Goal: Download file/media

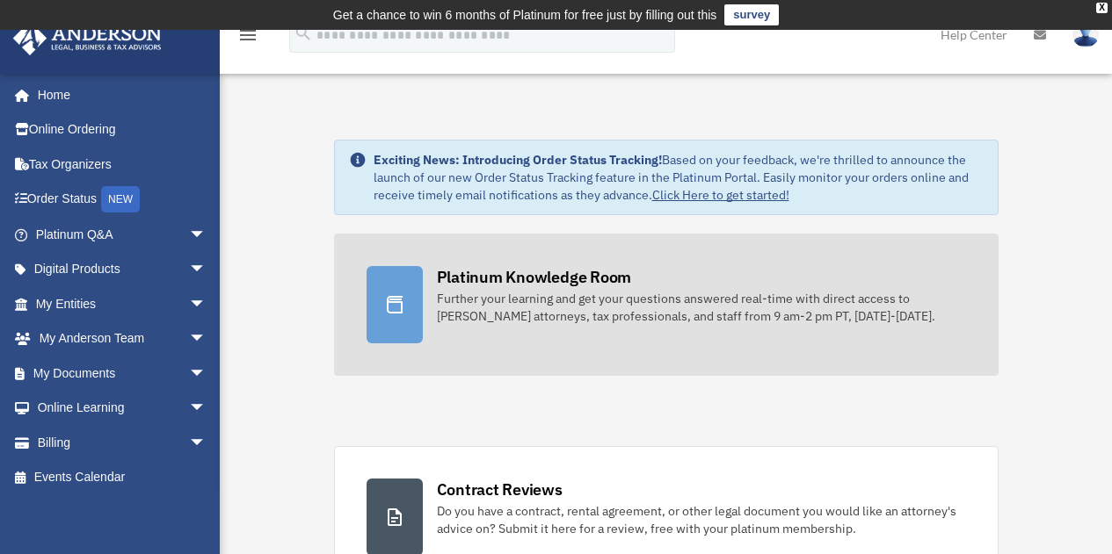
click at [879, 375] on link "Platinum Knowledge Room Further your learning and get your questions answered r…" at bounding box center [666, 305] width 664 height 142
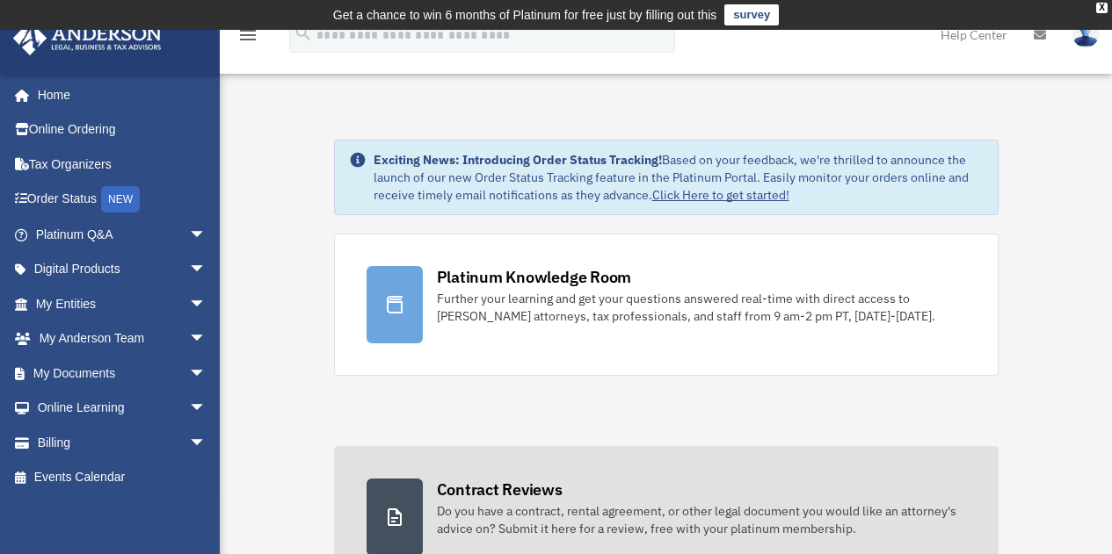
click at [956, 448] on link "Contract Reviews Do you have a contract, rental agreement, or other legal docum…" at bounding box center [666, 517] width 664 height 142
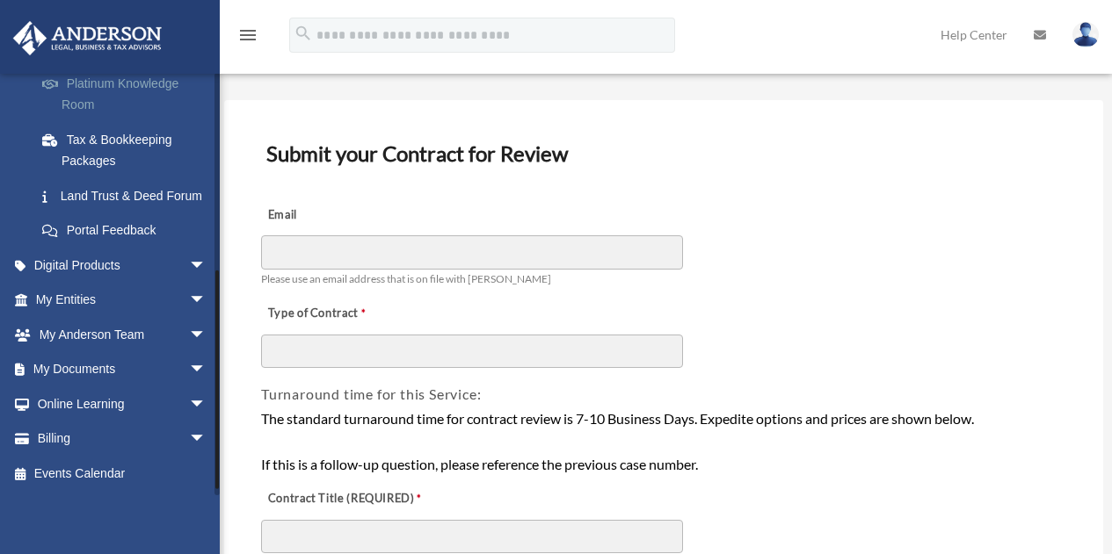
scroll to position [371, 0]
click at [93, 385] on link "My Documents arrow_drop_down" at bounding box center [122, 369] width 221 height 35
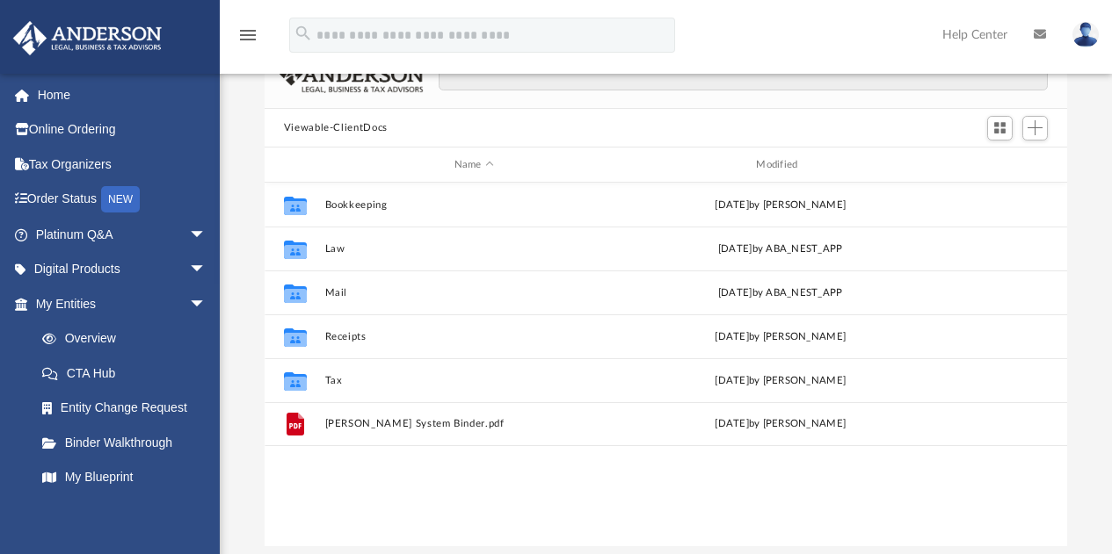
scroll to position [150, 0]
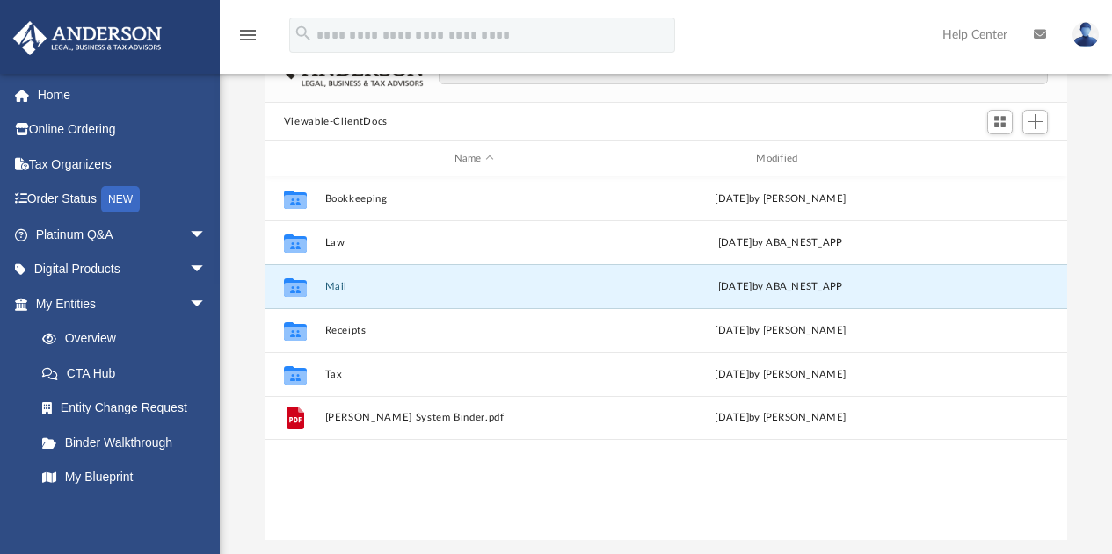
click at [333, 288] on button "Mail" at bounding box center [473, 286] width 299 height 11
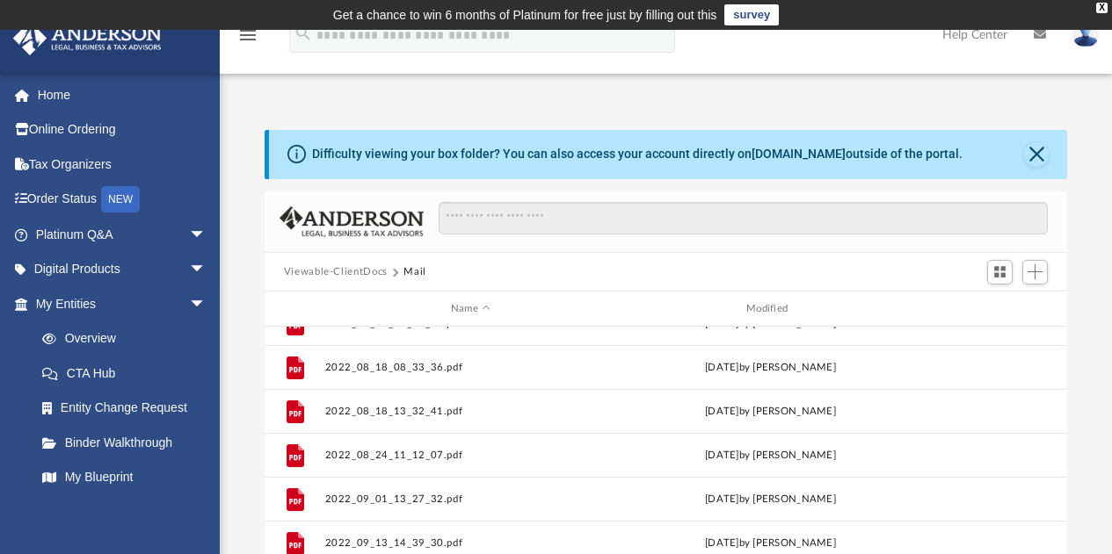
scroll to position [120, 0]
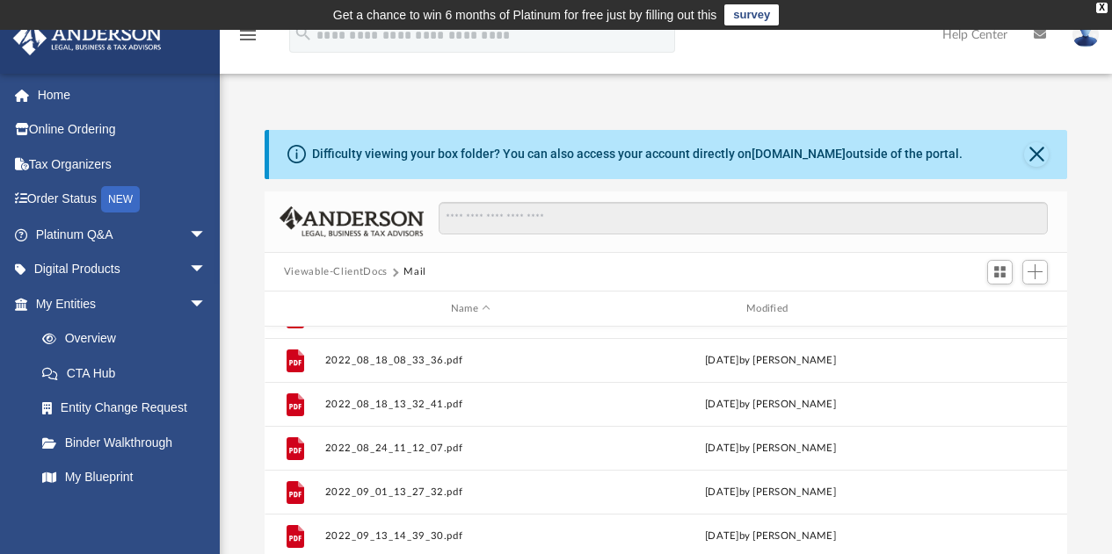
click at [306, 271] on button "Viewable-ClientDocs" at bounding box center [336, 272] width 104 height 16
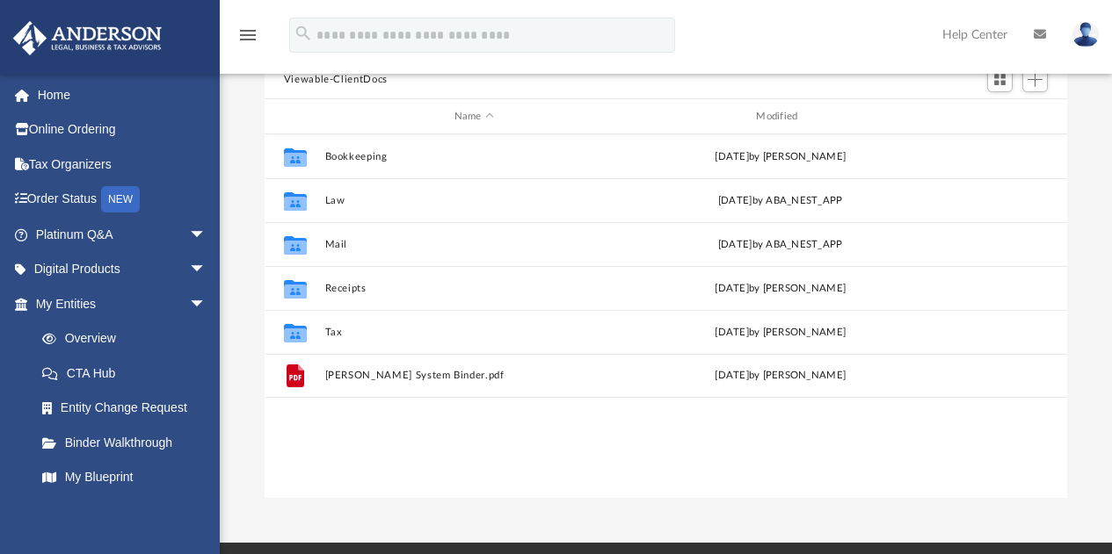
scroll to position [196, 0]
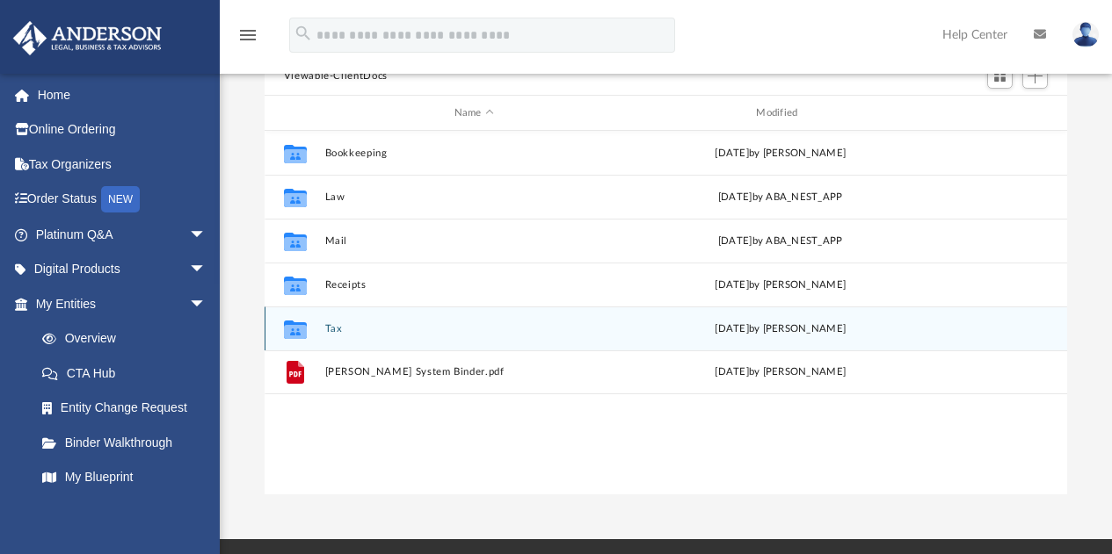
click at [766, 330] on div "[DATE] by [PERSON_NAME]" at bounding box center [780, 330] width 299 height 16
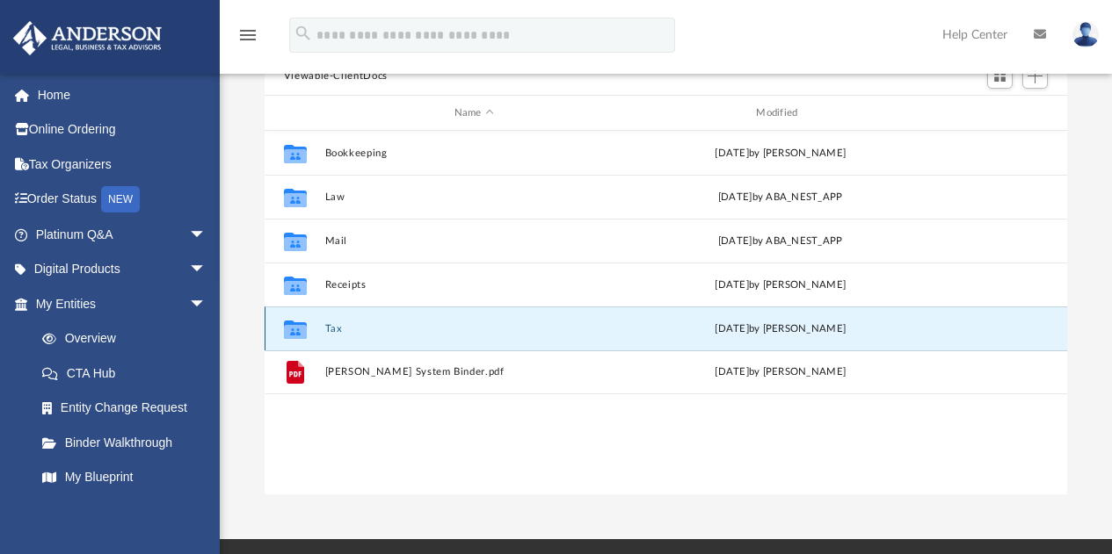
click at [332, 327] on button "Tax" at bounding box center [473, 328] width 299 height 11
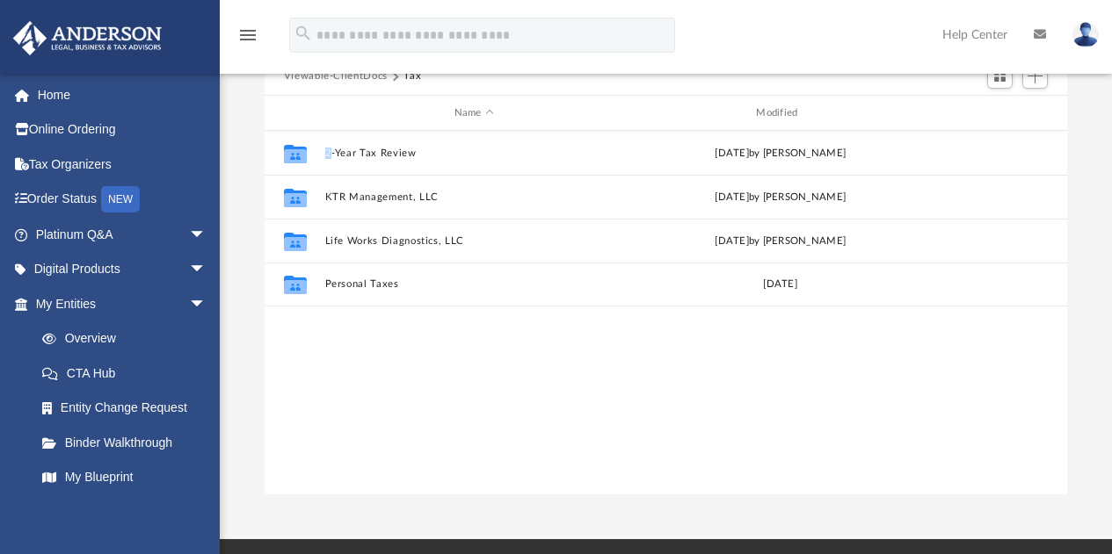
click at [332, 327] on div "Collaborated Folder 2-Year Tax Review [DATE] by [PERSON_NAME] Collaborated Fold…" at bounding box center [665, 313] width 803 height 365
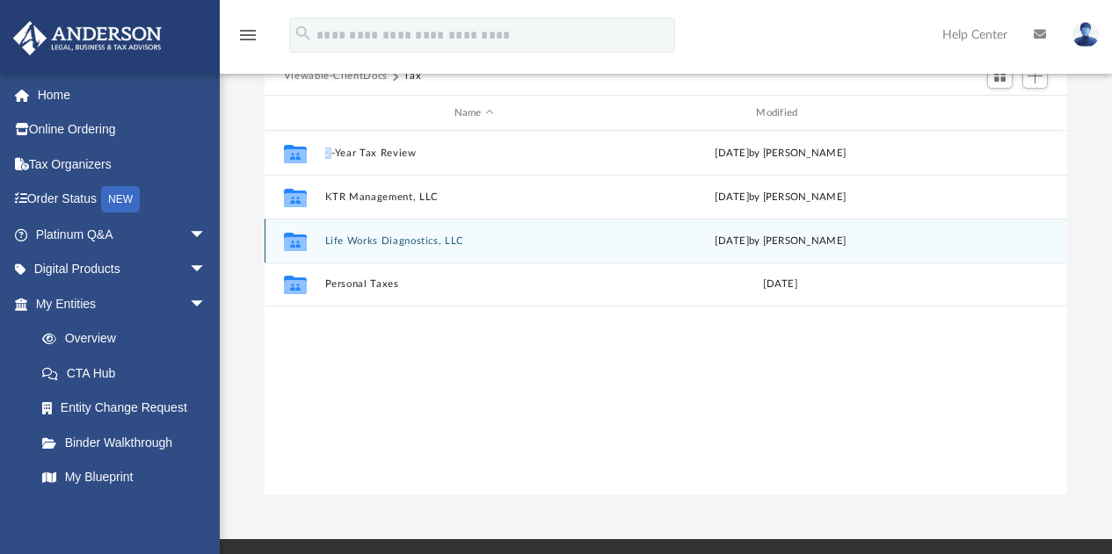
click at [385, 239] on button "Life Works Diagnostics, LLC" at bounding box center [473, 240] width 299 height 11
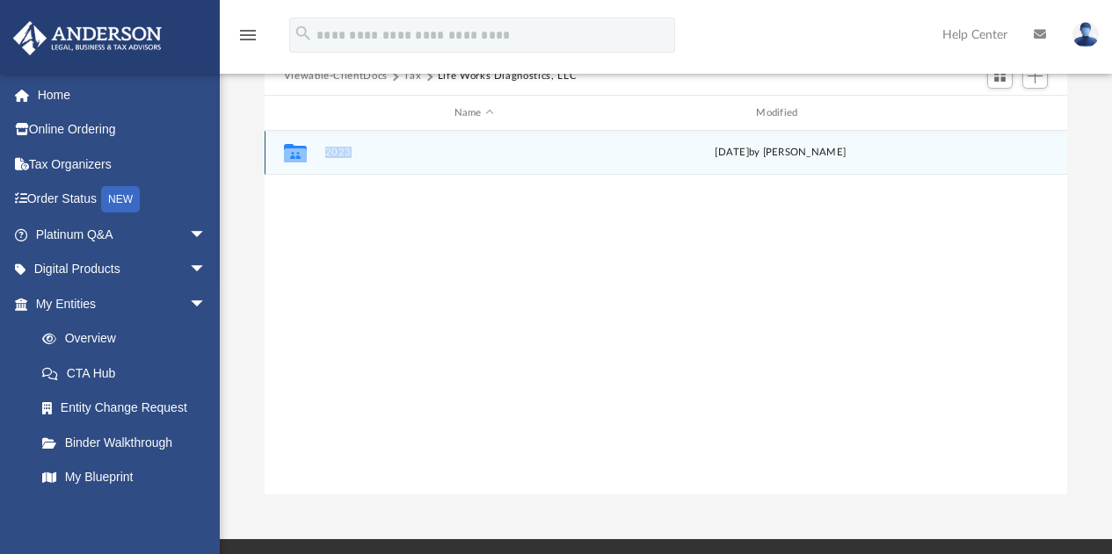
click at [296, 152] on icon "grid" at bounding box center [295, 156] width 23 height 14
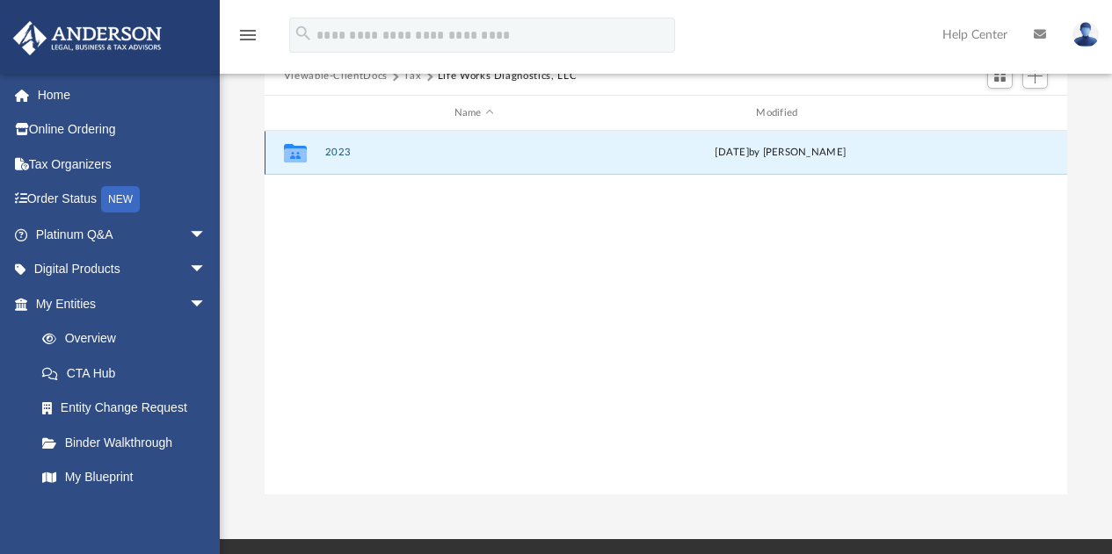
click at [318, 162] on div "Collaborated Folder 2023 [DATE] by [PERSON_NAME]" at bounding box center [665, 153] width 803 height 44
click at [337, 156] on button "2023" at bounding box center [473, 153] width 299 height 11
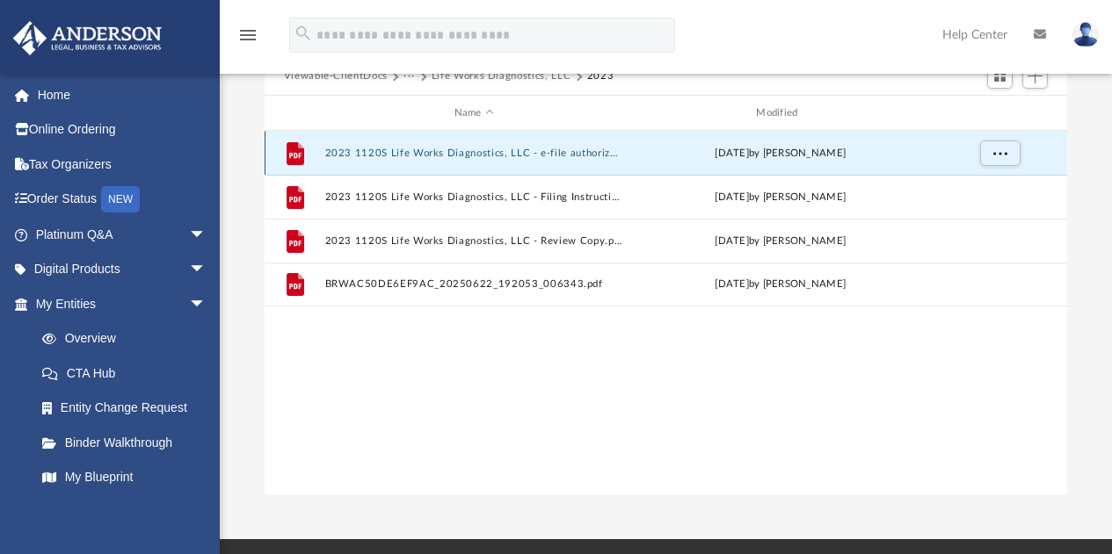
click at [407, 155] on button "2023 1120S Life Works Diagnostics, LLC - e-file authorization - please sign.pdf" at bounding box center [473, 153] width 299 height 11
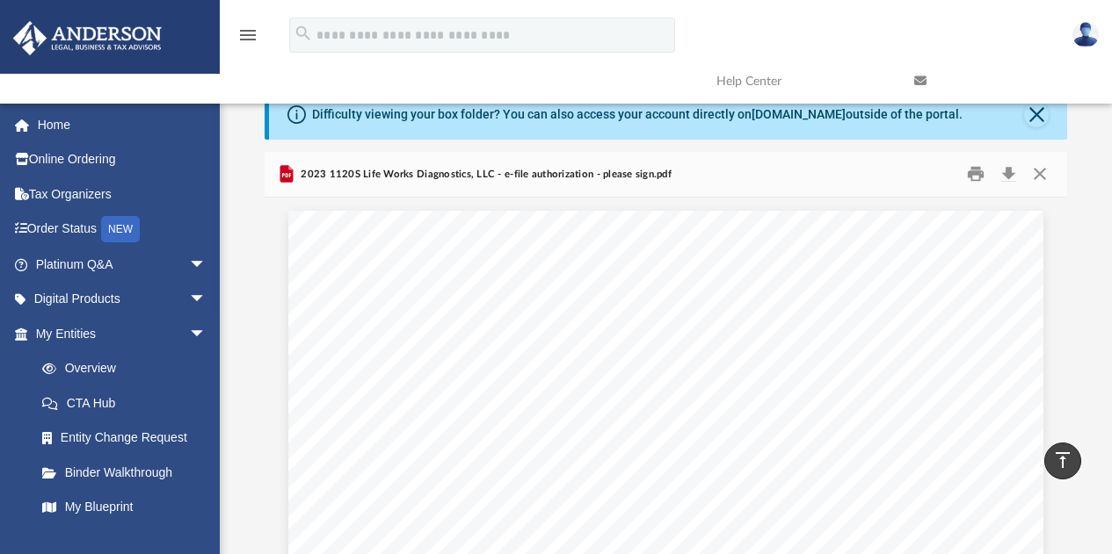
scroll to position [38, 0]
click at [1009, 176] on button "Download" at bounding box center [1008, 176] width 32 height 27
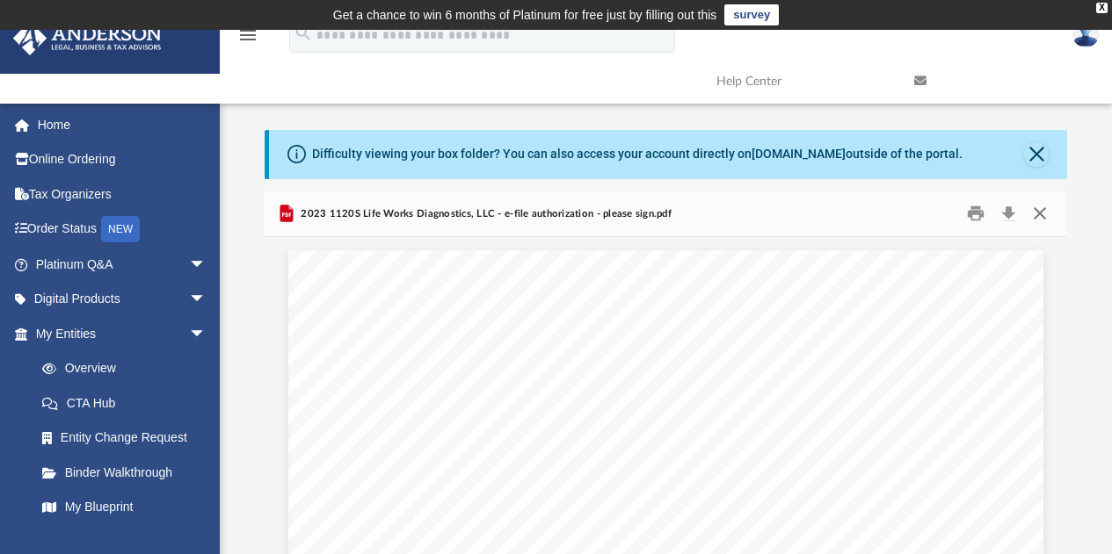
click at [1038, 217] on button "Close" at bounding box center [1040, 213] width 32 height 27
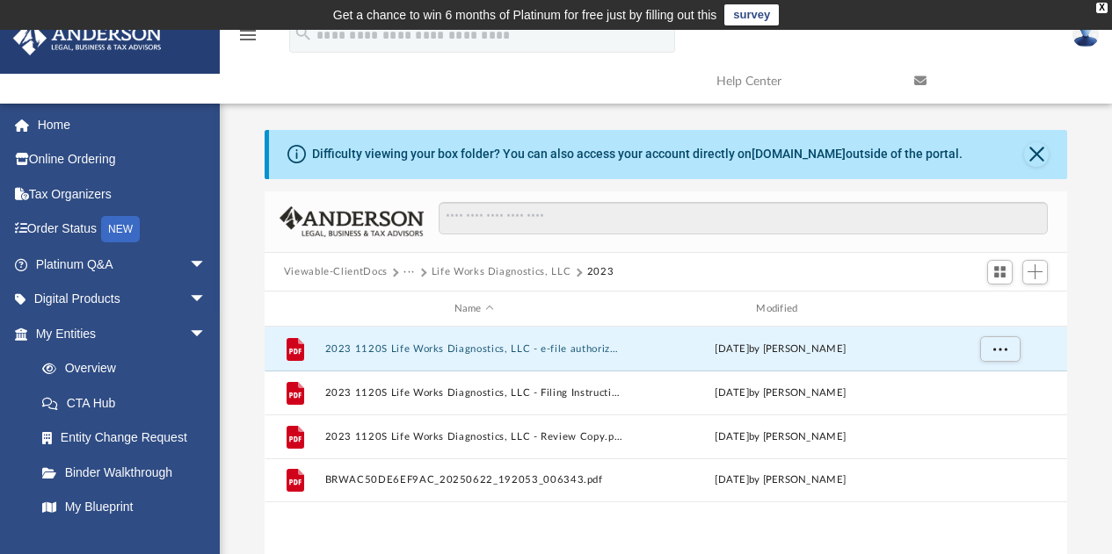
click at [309, 273] on button "Viewable-ClientDocs" at bounding box center [336, 272] width 104 height 16
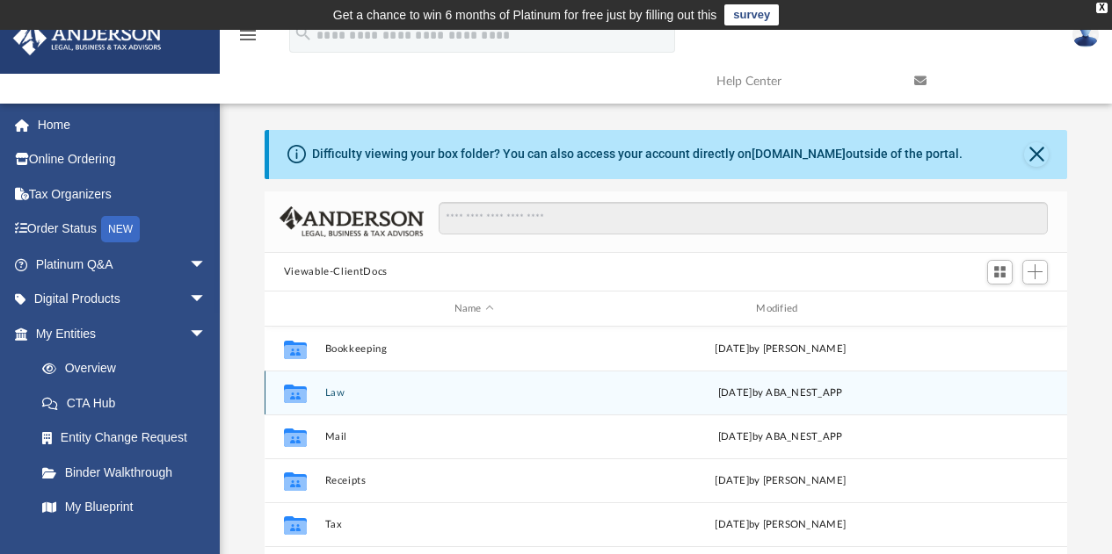
click at [906, 409] on div "Collaborated Folder Law [DATE] by ABA_NEST_APP" at bounding box center [665, 393] width 803 height 44
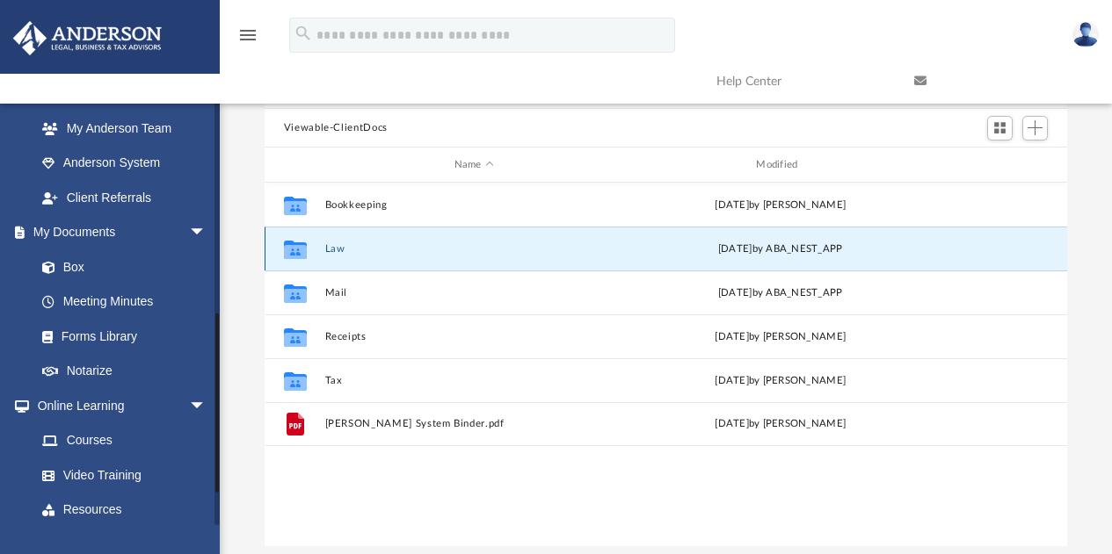
scroll to position [484, 0]
click at [91, 248] on link "My Documents arrow_drop_down" at bounding box center [122, 231] width 221 height 35
